Goal: Task Accomplishment & Management: Manage account settings

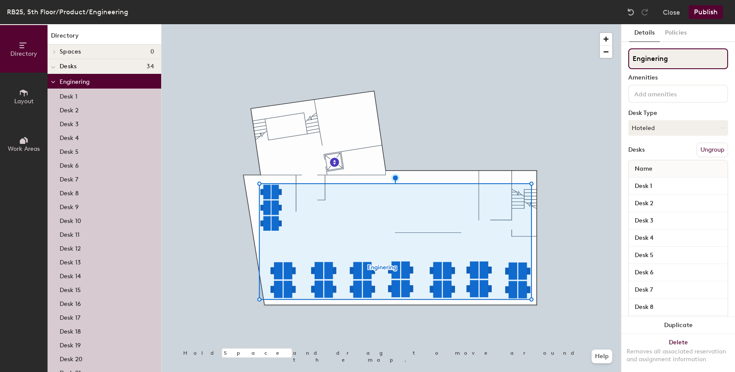
paste input "e"
type input "Engineering"
click at [709, 14] on button "Publish" at bounding box center [705, 12] width 34 height 14
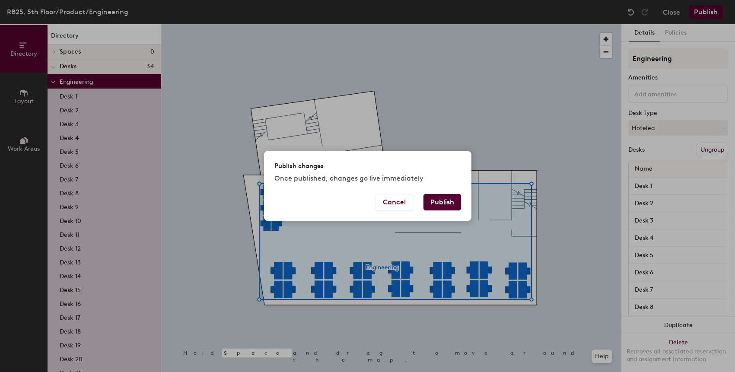
click at [442, 197] on button "Publish" at bounding box center [442, 202] width 38 height 16
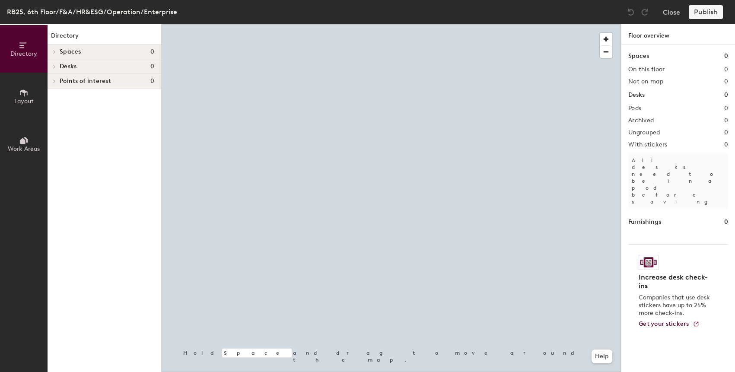
click at [28, 98] on span "Layout" at bounding box center [23, 101] width 19 height 7
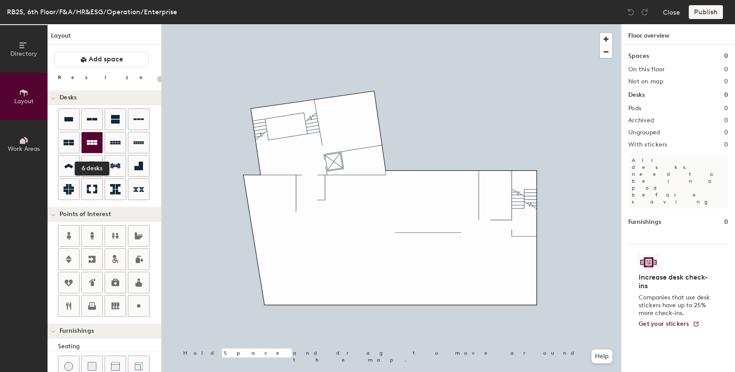
click at [85, 143] on div at bounding box center [92, 142] width 21 height 21
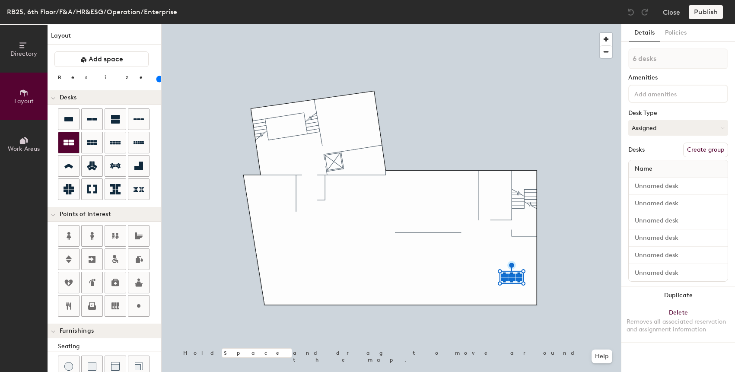
click at [75, 145] on div at bounding box center [68, 142] width 21 height 21
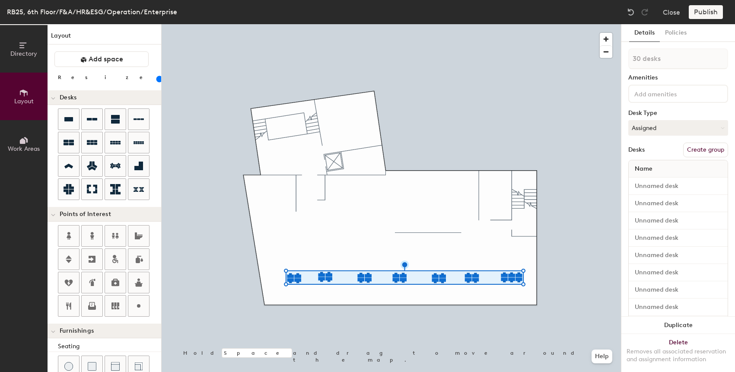
click at [324, 24] on div at bounding box center [391, 24] width 459 height 0
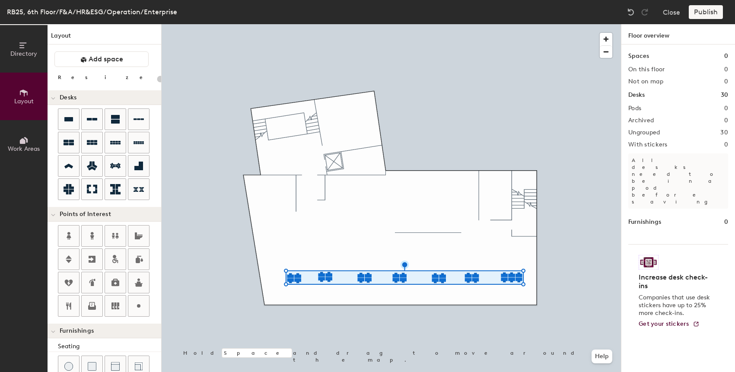
click at [295, 24] on div at bounding box center [391, 24] width 459 height 0
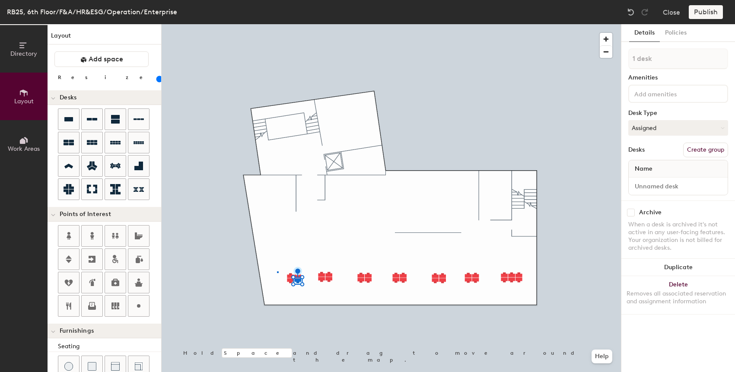
click at [277, 24] on div at bounding box center [391, 24] width 459 height 0
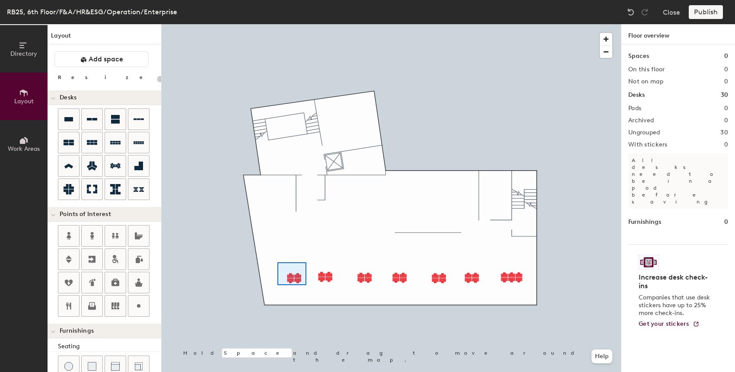
type input "100"
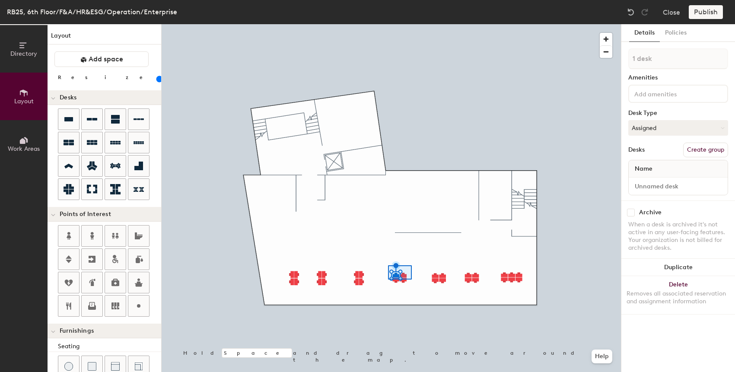
click at [388, 24] on div at bounding box center [391, 24] width 459 height 0
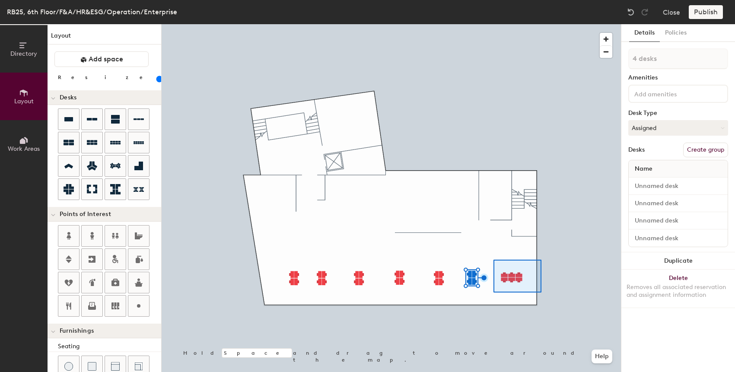
type input "6 desks"
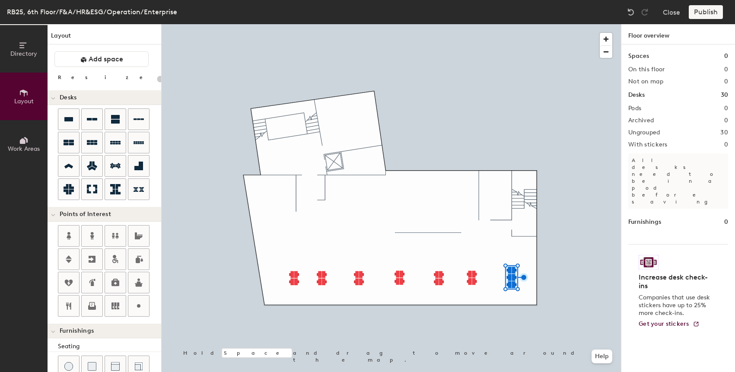
click at [512, 24] on div at bounding box center [391, 24] width 459 height 0
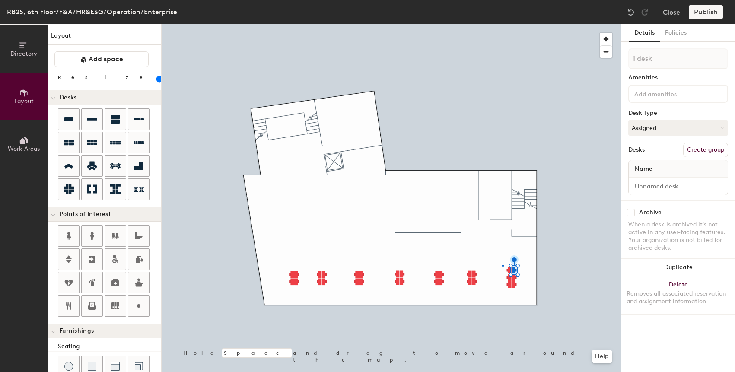
click at [502, 24] on div at bounding box center [391, 24] width 459 height 0
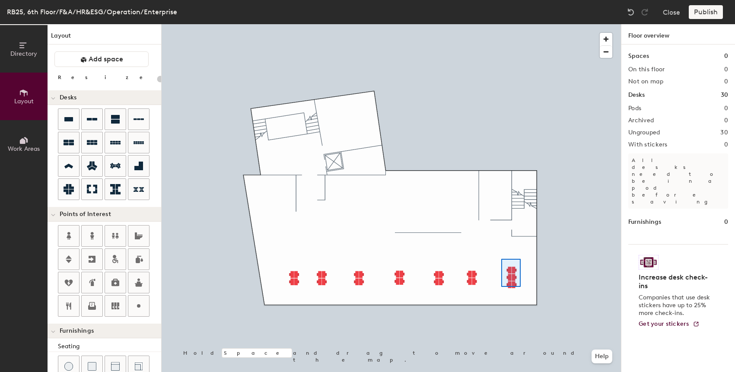
type input "100"
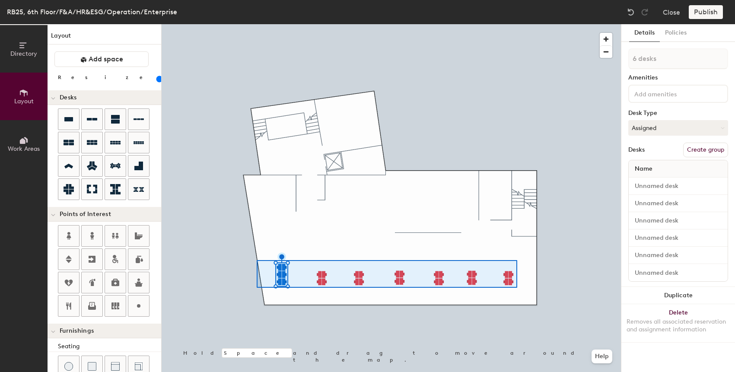
click at [257, 24] on div at bounding box center [391, 24] width 459 height 0
type input "30 desks"
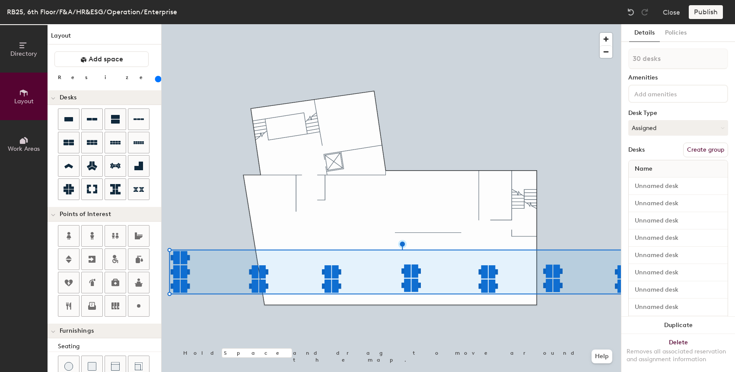
click at [155, 280] on div "Directory Layout Work Areas Layout Add space Resize Desks Points of Interest Fu…" at bounding box center [367, 198] width 735 height 348
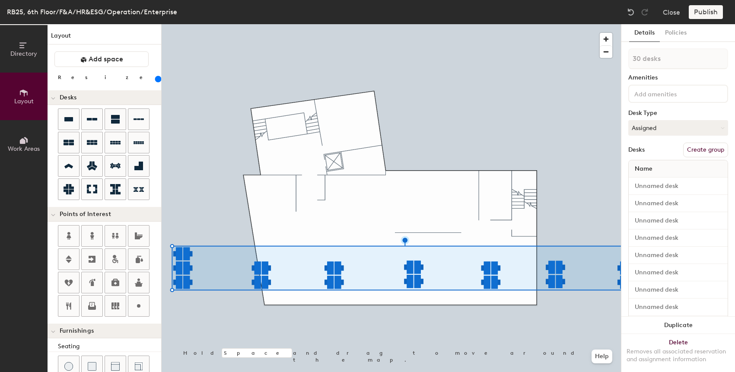
click at [556, 24] on div at bounding box center [391, 24] width 459 height 0
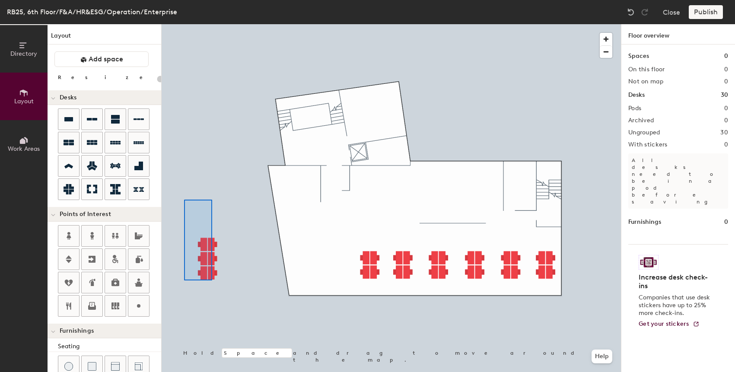
type input "200"
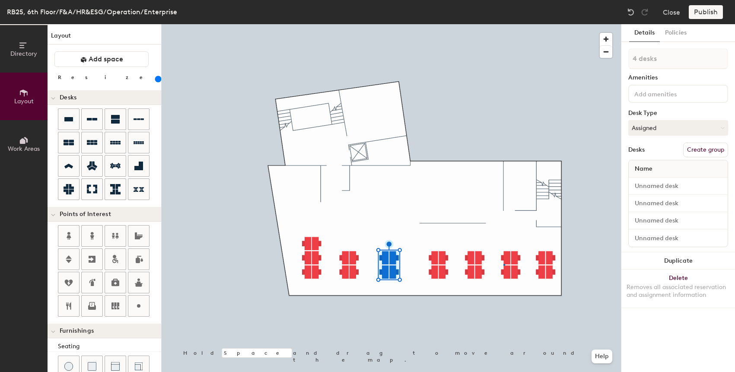
click at [504, 24] on div at bounding box center [391, 24] width 459 height 0
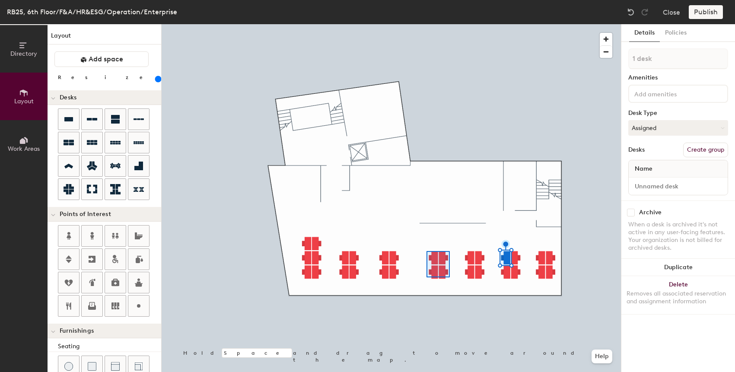
type input "4 desks"
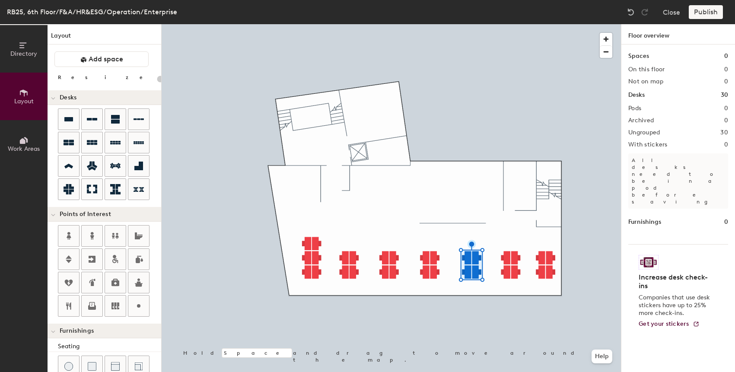
type input "20"
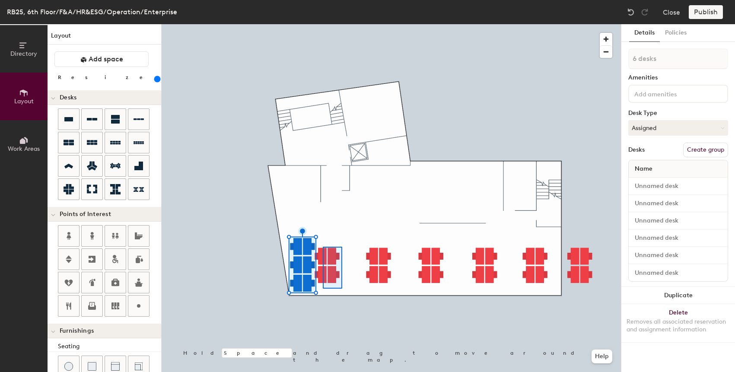
click at [323, 24] on div at bounding box center [391, 24] width 459 height 0
type input "260"
type input "4 desks"
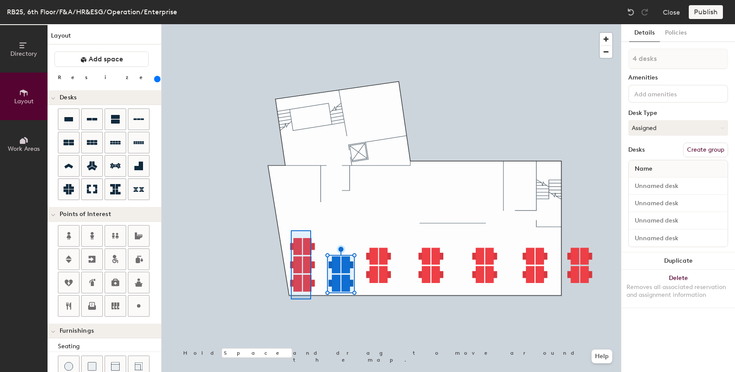
type input "260"
type input "6 desks"
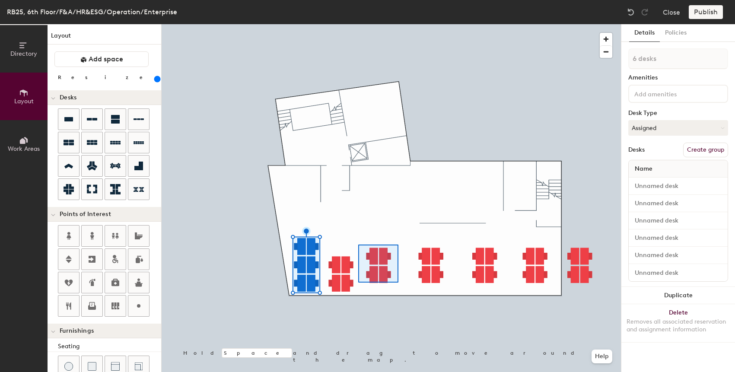
type input "260"
type input "4 desks"
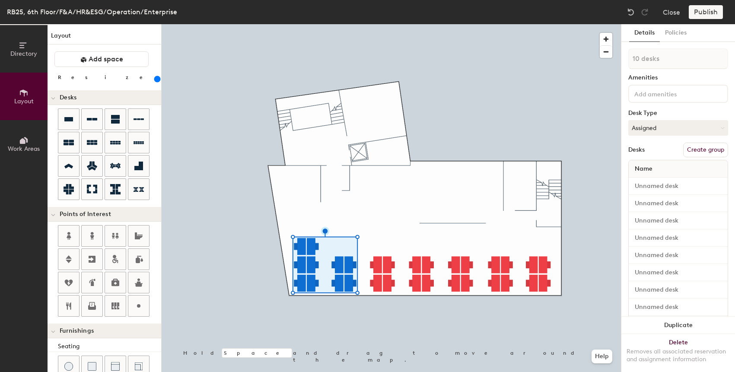
type input "260"
click at [677, 94] on input at bounding box center [671, 93] width 78 height 10
type input "HR&ESG"
click at [676, 124] on button "Assigned" at bounding box center [678, 128] width 100 height 16
click at [656, 181] on div "Hoteled" at bounding box center [671, 180] width 86 height 13
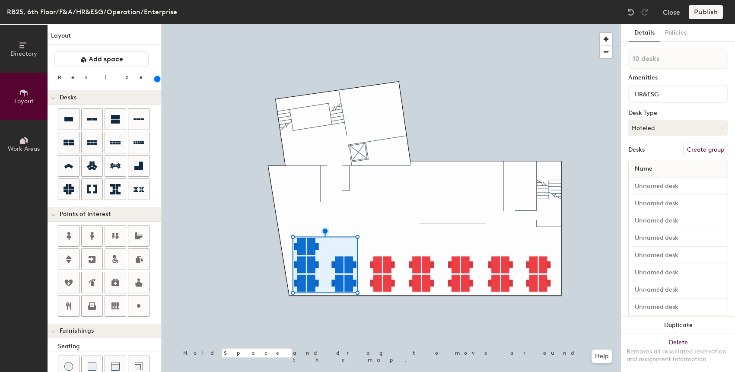
click at [707, 149] on button "Create group" at bounding box center [705, 150] width 45 height 15
type input "260"
click at [656, 92] on input "HR&ESG" at bounding box center [673, 93] width 82 height 10
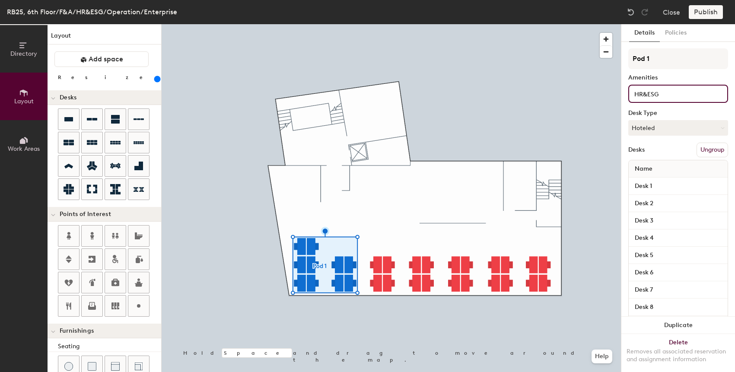
click at [656, 92] on input "HR&ESG" at bounding box center [673, 93] width 82 height 10
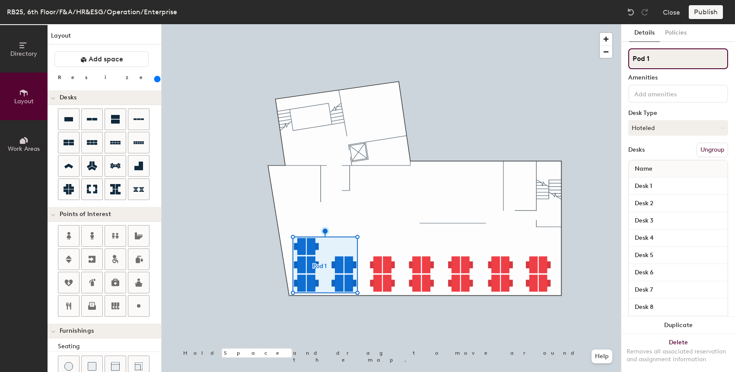
click at [652, 57] on input "Pod 1" at bounding box center [678, 58] width 100 height 21
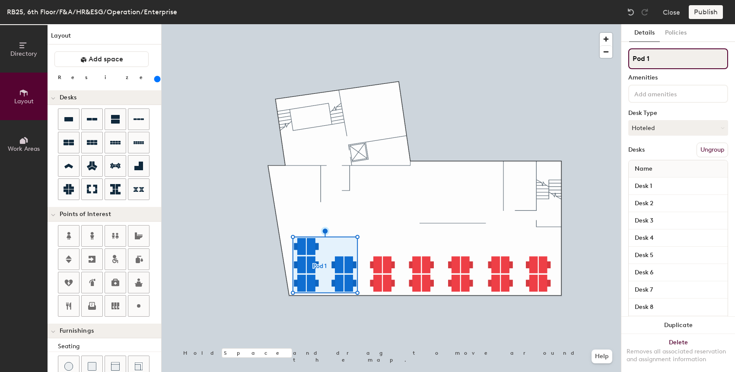
paste input "HR&ESG"
type input "HR&ESG"
type input "260"
type input "HR&ESG"
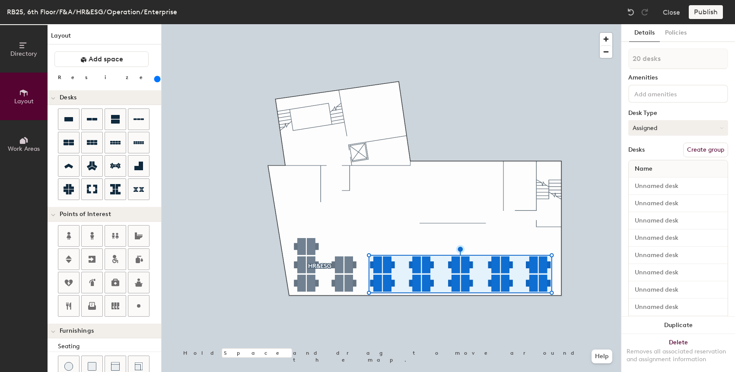
click at [673, 124] on button "Assigned" at bounding box center [678, 128] width 100 height 16
click at [657, 179] on div "Hoteled" at bounding box center [671, 180] width 86 height 13
click at [705, 150] on button "Create group" at bounding box center [705, 150] width 45 height 15
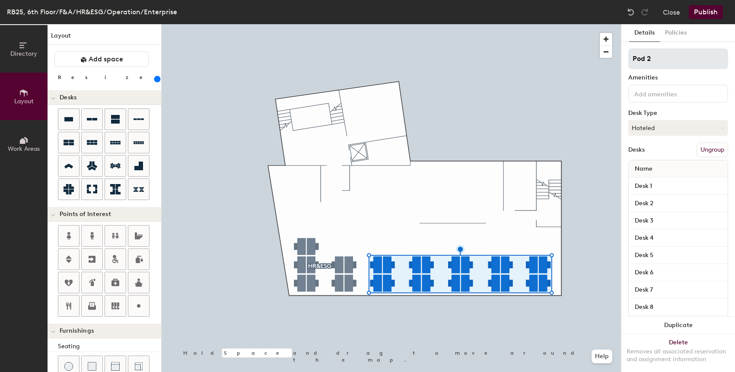
click at [671, 58] on input "Pod 2" at bounding box center [678, 58] width 100 height 21
type input "260"
type input "FA"
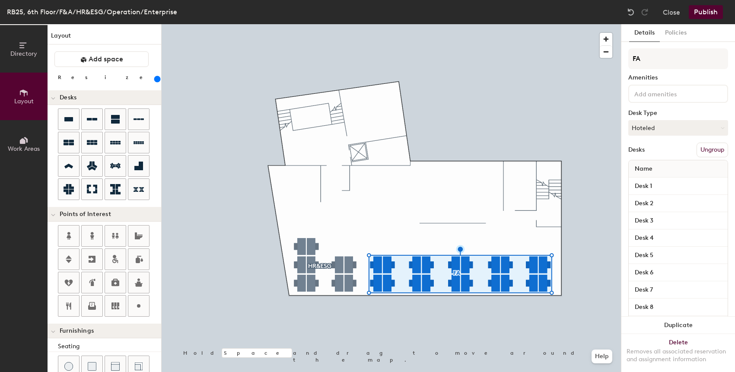
type input "260"
type input "FA"
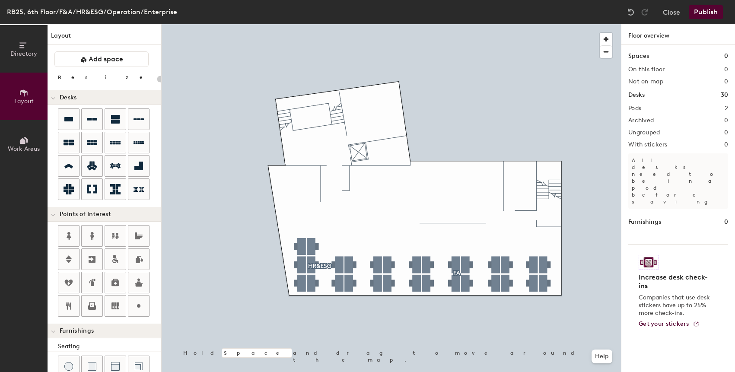
click at [708, 12] on button "Publish" at bounding box center [705, 12] width 34 height 14
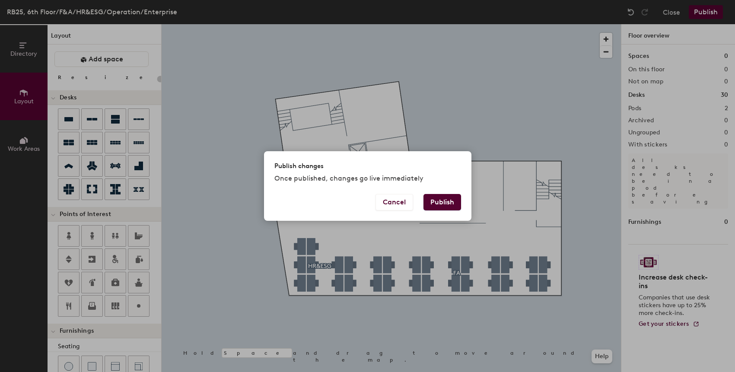
click at [450, 203] on button "Publish" at bounding box center [442, 202] width 38 height 16
type input "20"
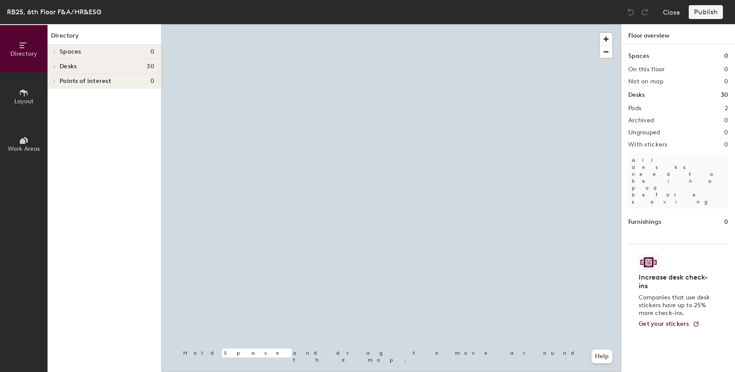
click at [292, 24] on div at bounding box center [391, 24] width 459 height 0
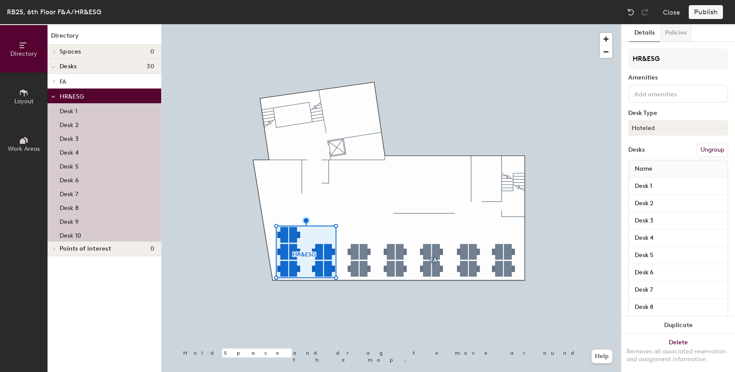
click at [677, 36] on button "Policies" at bounding box center [675, 33] width 32 height 18
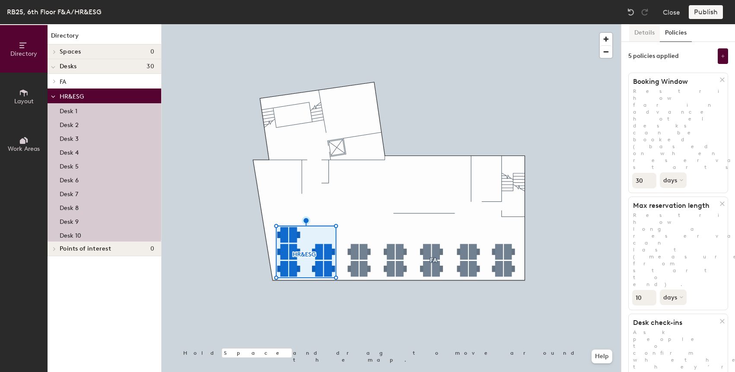
click at [643, 35] on button "Details" at bounding box center [644, 33] width 31 height 18
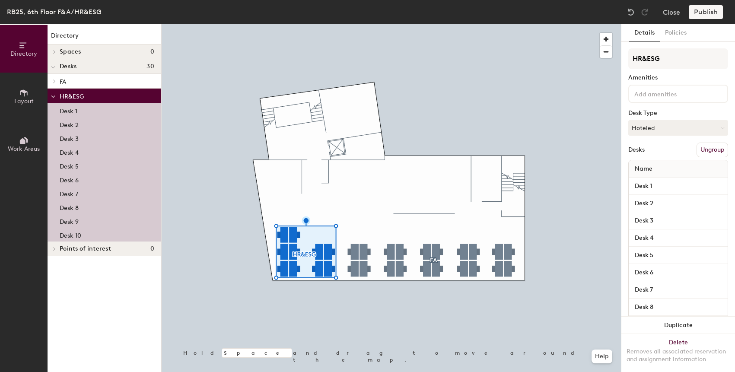
click at [23, 98] on span "Layout" at bounding box center [23, 101] width 19 height 7
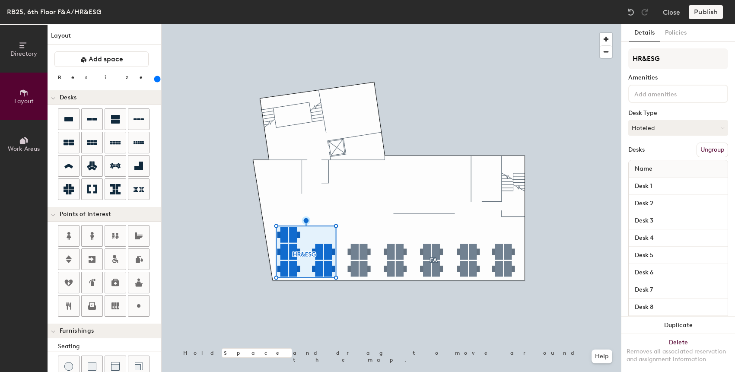
click at [22, 144] on icon at bounding box center [24, 141] width 10 height 10
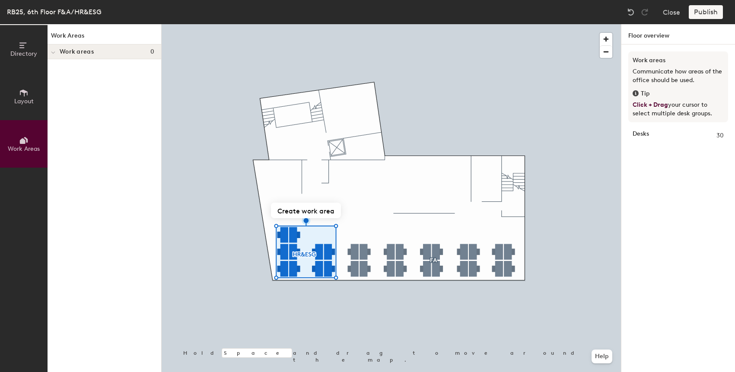
click at [27, 106] on button "Layout" at bounding box center [24, 97] width 48 height 48
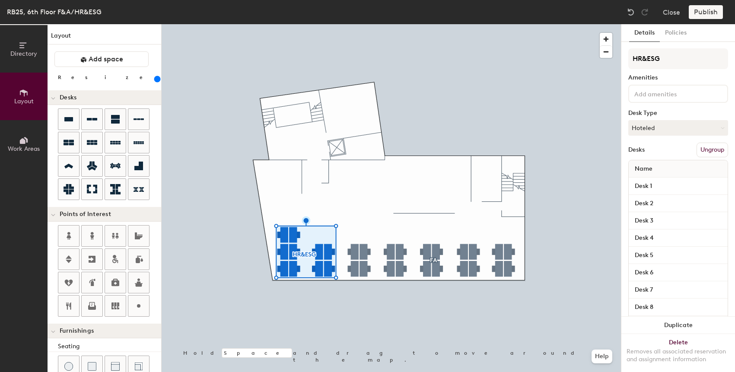
click at [26, 149] on span "Work Areas" at bounding box center [24, 148] width 32 height 7
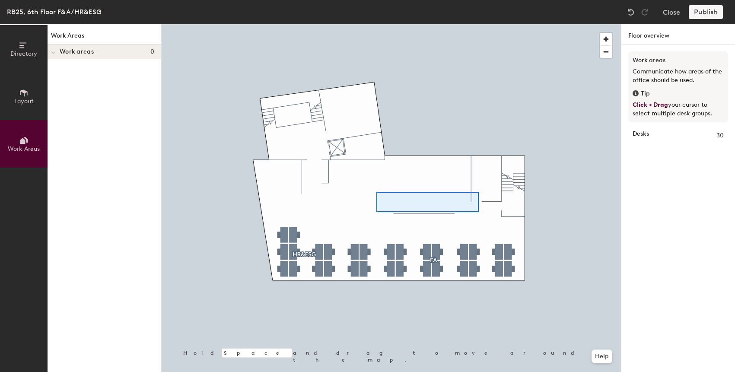
click at [376, 24] on div at bounding box center [391, 24] width 459 height 0
click at [33, 145] on span "Work Areas" at bounding box center [24, 148] width 32 height 7
click at [26, 114] on button "Layout" at bounding box center [24, 97] width 48 height 48
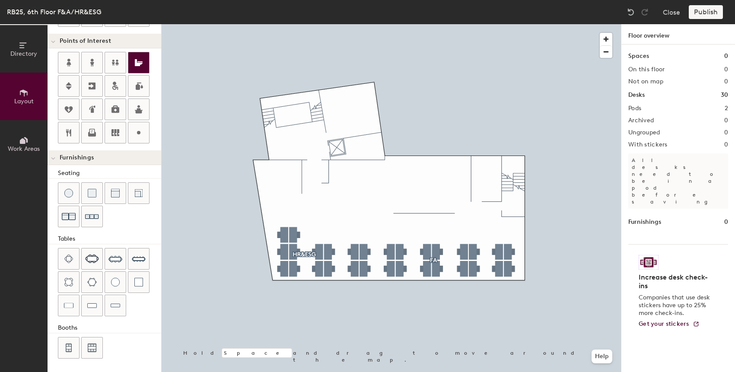
scroll to position [174, 0]
click at [364, 216] on div "Directory Layout Work Areas Layout Add space Resize Desks Points of Interest Fu…" at bounding box center [367, 198] width 735 height 348
click at [358, 224] on span "Delete" at bounding box center [357, 226] width 30 height 15
click at [94, 341] on div at bounding box center [92, 347] width 21 height 21
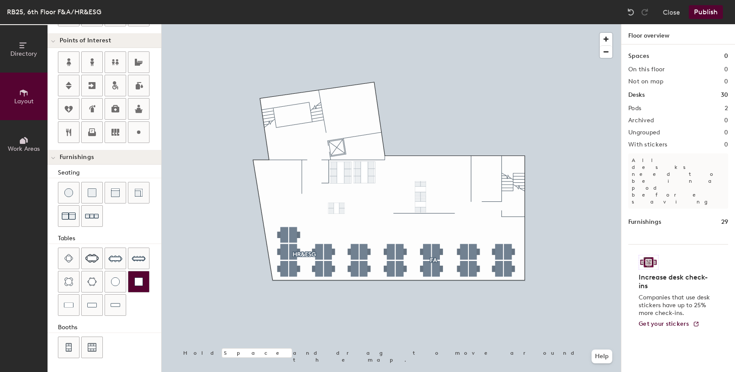
click at [143, 288] on div at bounding box center [138, 281] width 21 height 21
click at [437, 24] on div at bounding box center [391, 24] width 459 height 0
click at [113, 195] on img at bounding box center [115, 192] width 9 height 9
click at [105, 307] on div at bounding box center [115, 305] width 21 height 21
click at [142, 284] on img at bounding box center [138, 281] width 9 height 9
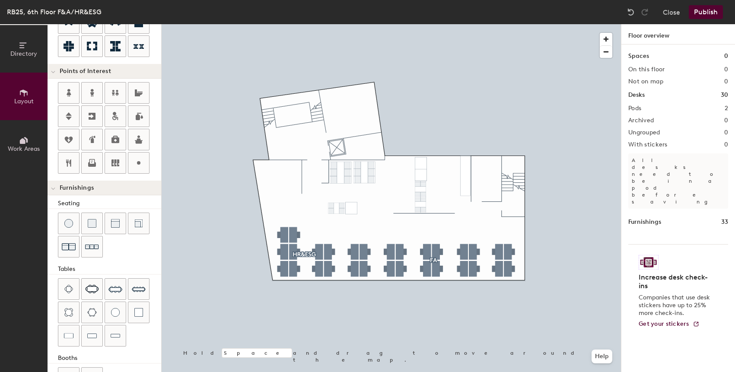
scroll to position [141, 0]
click at [117, 100] on div at bounding box center [115, 94] width 21 height 21
type input "20"
type input "WC"
click at [549, 24] on div at bounding box center [391, 24] width 459 height 0
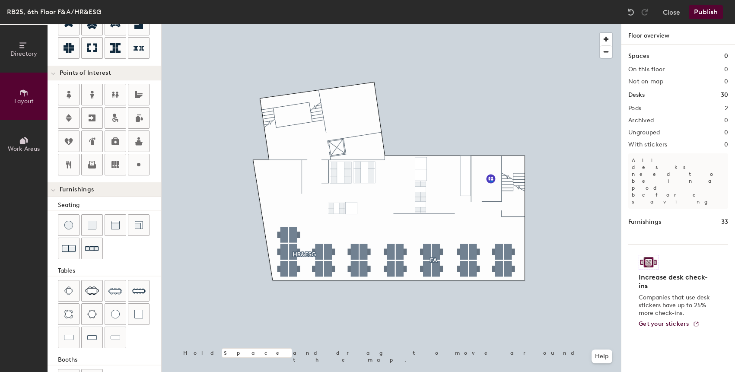
click at [489, 24] on div at bounding box center [391, 24] width 459 height 0
click at [118, 121] on icon at bounding box center [115, 118] width 10 height 10
type input "20"
type input "WC"
click at [554, 24] on div at bounding box center [391, 24] width 459 height 0
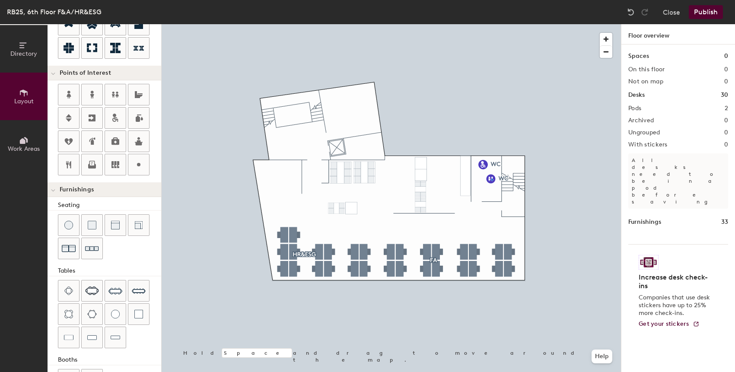
click at [491, 24] on div at bounding box center [391, 24] width 459 height 0
click at [484, 24] on div at bounding box center [391, 24] width 459 height 0
type input "20"
click at [486, 180] on span "Edit" at bounding box center [483, 183] width 22 height 15
click at [479, 24] on div at bounding box center [391, 24] width 459 height 0
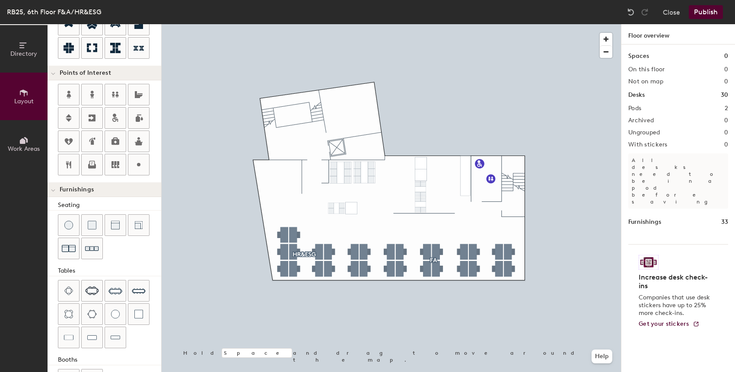
click at [490, 24] on div at bounding box center [391, 24] width 459 height 0
click at [490, 177] on div at bounding box center [491, 178] width 2 height 2
type input "20"
click at [491, 196] on span "Edit" at bounding box center [494, 198] width 22 height 15
click at [535, 24] on div at bounding box center [391, 24] width 459 height 0
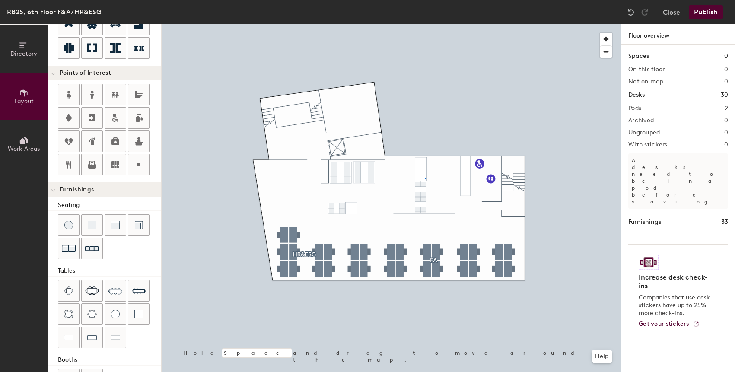
click at [425, 24] on div at bounding box center [391, 24] width 459 height 0
type input "140"
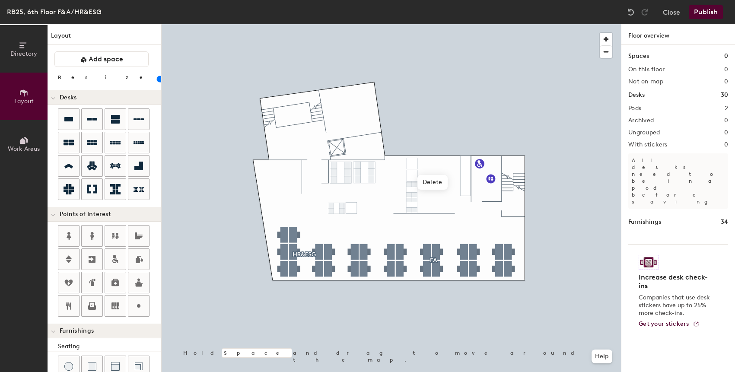
scroll to position [141, 0]
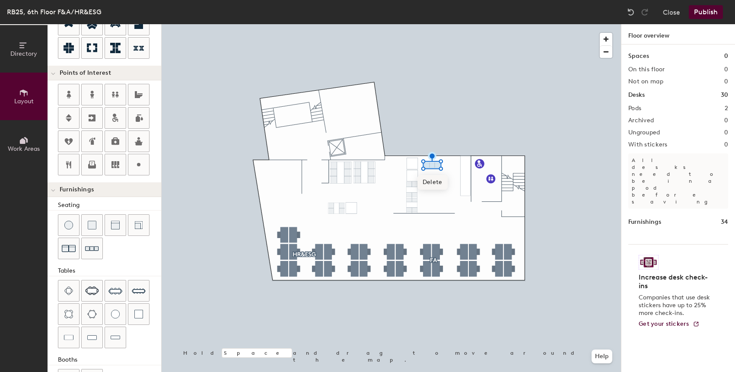
click at [467, 24] on div at bounding box center [391, 24] width 459 height 0
click at [99, 245] on div at bounding box center [92, 248] width 21 height 21
click at [452, 24] on div at bounding box center [391, 24] width 459 height 0
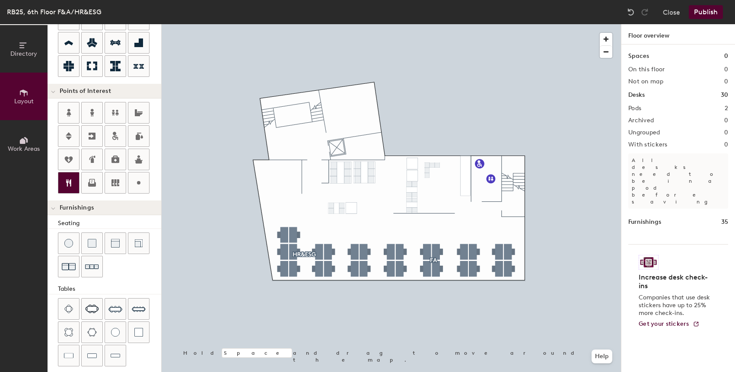
scroll to position [123, 0]
click at [95, 183] on icon at bounding box center [92, 184] width 8 height 5
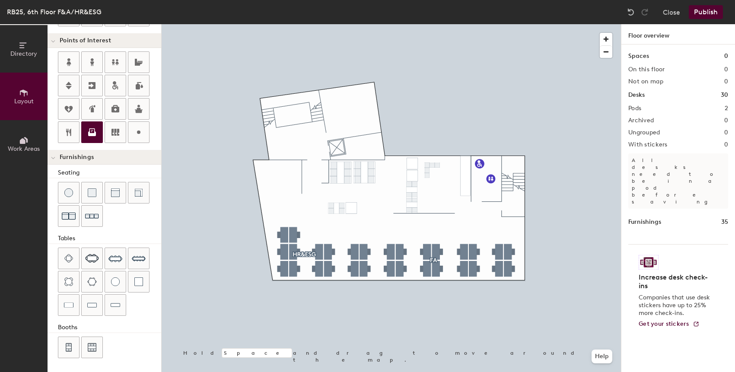
scroll to position [0, 0]
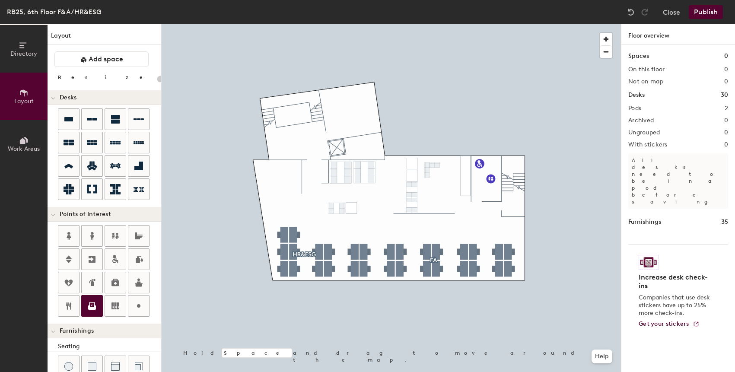
click at [704, 14] on button "Publish" at bounding box center [705, 12] width 34 height 14
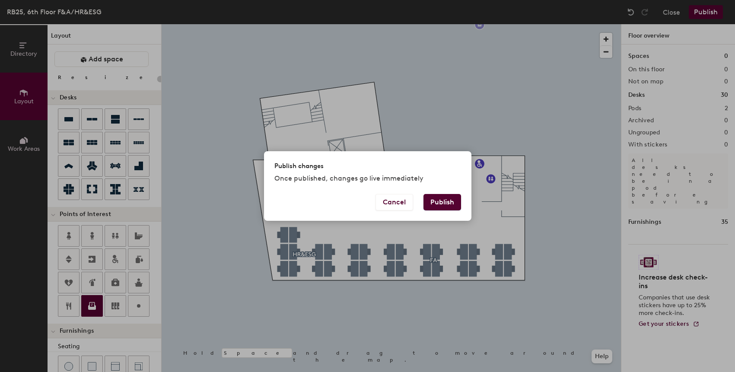
click at [437, 203] on button "Publish" at bounding box center [442, 202] width 38 height 16
type input "20"
